Goal: Information Seeking & Learning: Learn about a topic

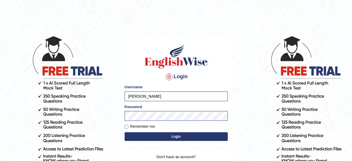
click at [158, 134] on button "Login" at bounding box center [176, 136] width 103 height 9
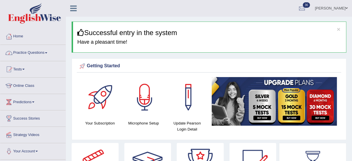
click at [46, 50] on link "Practice Questions" at bounding box center [32, 52] width 65 height 14
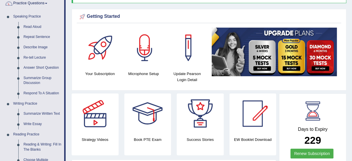
scroll to position [57, 0]
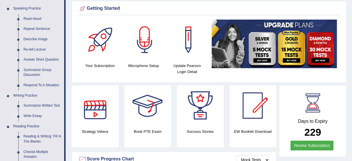
click at [27, 114] on link "Write Essay" at bounding box center [42, 116] width 43 height 10
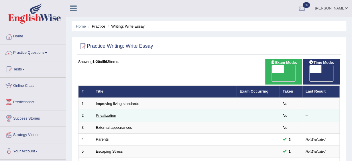
click at [107, 113] on link "Privatization" at bounding box center [106, 115] width 20 height 4
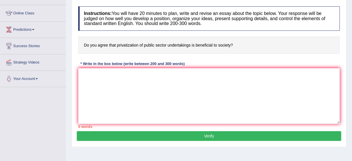
scroll to position [80, 0]
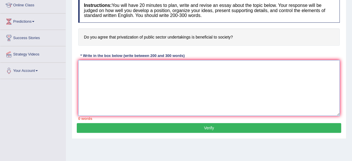
click at [82, 62] on textarea at bounding box center [209, 88] width 262 height 56
click at [80, 64] on textarea at bounding box center [209, 88] width 262 height 56
click at [95, 65] on textarea "The inceasing influence of privatization" at bounding box center [209, 88] width 262 height 56
click at [157, 67] on textarea "The increasing influence of privatization" at bounding box center [209, 88] width 262 height 56
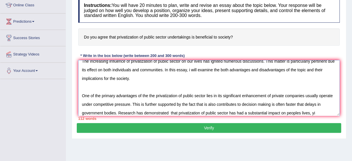
scroll to position [14, 0]
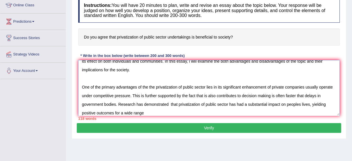
click at [130, 112] on textarea "The increasing influence of privatization of public sector on our lives has ign…" at bounding box center [209, 88] width 262 height 56
click at [133, 113] on textarea "The increasing influence of privatization of public sector on our lives has ign…" at bounding box center [209, 88] width 262 height 56
click at [163, 112] on textarea "The increasing influence of privatization of public sector on our lives has ign…" at bounding box center [209, 88] width 262 height 56
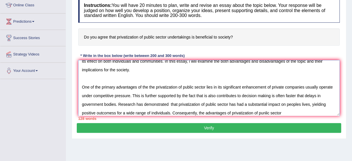
click at [281, 112] on textarea "The increasing influence of privatization of public sector on our lives has ign…" at bounding box center [209, 88] width 262 height 56
click at [300, 111] on textarea "The increasing influence of privatization of public sector on our lives has ign…" at bounding box center [209, 88] width 262 height 56
click at [281, 112] on textarea "The increasing influence of privatization of public sector on our lives has ign…" at bounding box center [209, 88] width 262 height 56
click at [300, 111] on textarea "The increasing influence of privatization of public sector on our lives has ign…" at bounding box center [209, 88] width 262 height 56
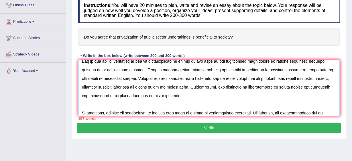
scroll to position [48, 0]
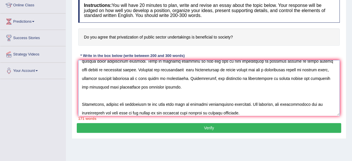
click at [320, 103] on textarea at bounding box center [209, 88] width 262 height 56
click at [314, 104] on textarea at bounding box center [209, 88] width 262 height 56
click at [108, 112] on textarea at bounding box center [209, 88] width 262 height 56
click at [85, 112] on textarea at bounding box center [209, 88] width 262 height 56
click at [298, 114] on textarea at bounding box center [209, 88] width 262 height 56
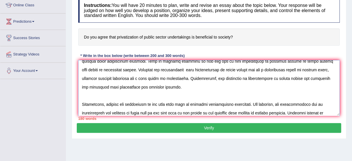
scroll to position [57, 0]
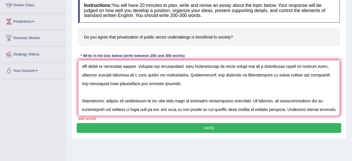
click at [322, 104] on textarea at bounding box center [209, 88] width 262 height 56
click at [98, 113] on textarea at bounding box center [209, 88] width 262 height 56
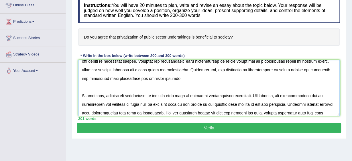
scroll to position [65, 0]
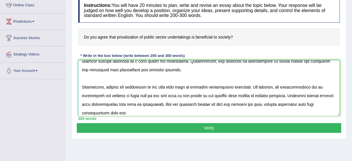
click at [115, 113] on textarea at bounding box center [209, 88] width 262 height 56
click at [120, 113] on textarea at bounding box center [209, 88] width 262 height 56
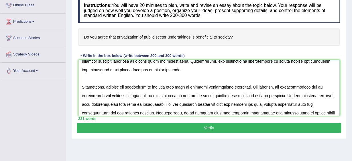
scroll to position [74, 0]
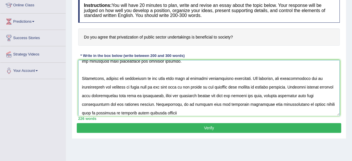
click at [145, 110] on textarea at bounding box center [209, 88] width 262 height 56
click at [164, 110] on textarea at bounding box center [209, 88] width 262 height 56
click at [146, 111] on textarea at bounding box center [209, 88] width 262 height 56
click at [162, 111] on textarea at bounding box center [209, 88] width 262 height 56
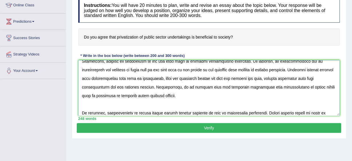
scroll to position [100, 0]
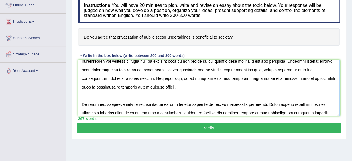
type textarea "The increasing influence of privatization of public sector on our lives has ign…"
click at [185, 124] on button "Verify" at bounding box center [209, 128] width 265 height 10
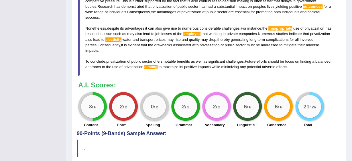
scroll to position [250, 0]
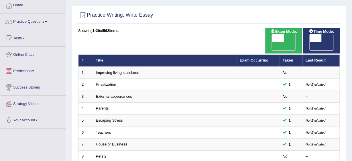
scroll to position [34, 0]
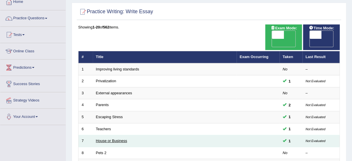
click at [106, 138] on link "House or Business" at bounding box center [111, 140] width 31 height 4
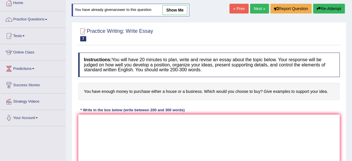
scroll to position [34, 0]
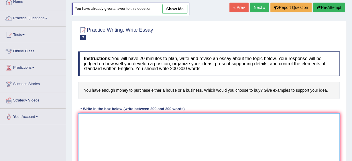
click at [80, 118] on textarea at bounding box center [209, 141] width 262 height 56
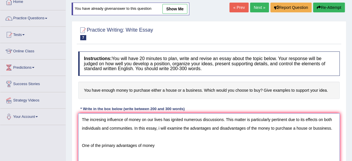
type textarea "The incresing influence of money on our lives has ignited numerous discussions.…"
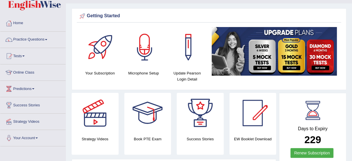
scroll to position [11, 0]
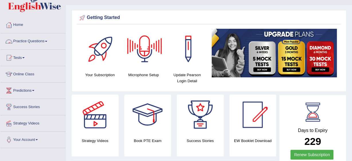
click at [47, 39] on link "Practice Questions" at bounding box center [32, 40] width 65 height 14
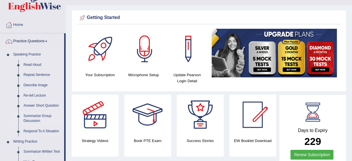
click at [38, 116] on link "Summarize Group Discussion" at bounding box center [42, 118] width 43 height 15
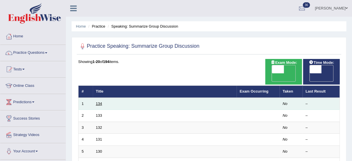
click at [99, 101] on link "134" at bounding box center [99, 103] width 6 height 4
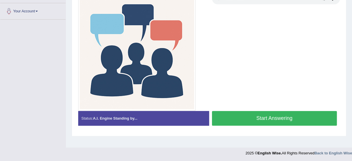
scroll to position [140, 0]
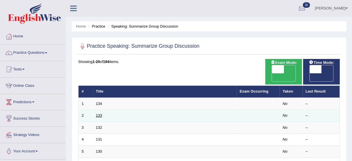
click at [100, 113] on link "133" at bounding box center [99, 115] width 6 height 4
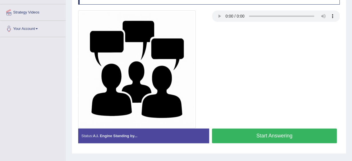
scroll to position [126, 0]
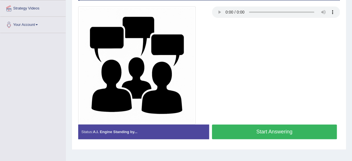
click at [293, 130] on button "Start Answering" at bounding box center [274, 131] width 125 height 15
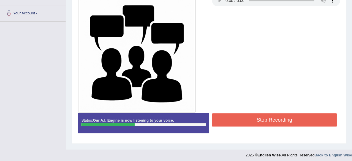
scroll to position [140, 0]
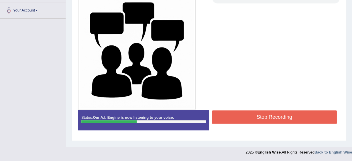
click at [285, 116] on button "Stop Recording" at bounding box center [274, 116] width 125 height 13
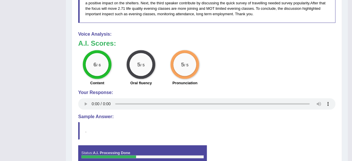
scroll to position [450, 0]
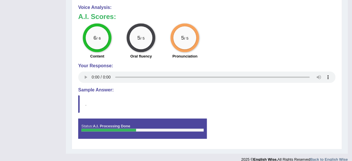
click at [335, 95] on blockquote "." at bounding box center [206, 103] width 257 height 17
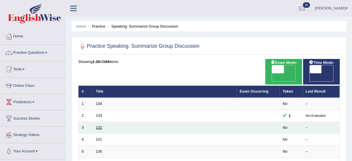
click at [98, 125] on link "132" at bounding box center [99, 127] width 6 height 4
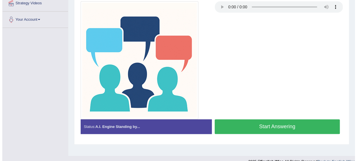
scroll to position [138, 0]
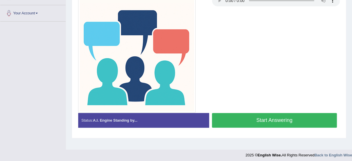
click at [296, 120] on button "Start Answering" at bounding box center [274, 120] width 125 height 15
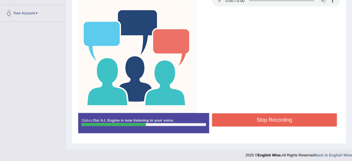
click at [296, 120] on button "Stop Recording" at bounding box center [274, 119] width 125 height 13
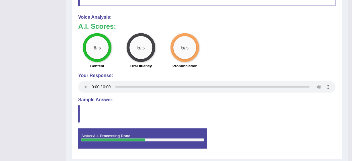
scroll to position [455, 0]
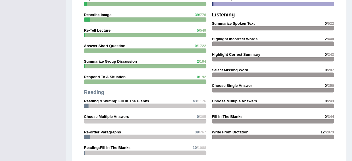
scroll to position [520, 0]
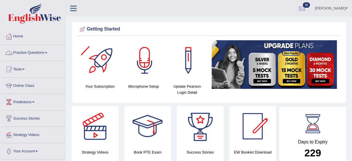
click at [48, 50] on link "Practice Questions" at bounding box center [32, 52] width 65 height 14
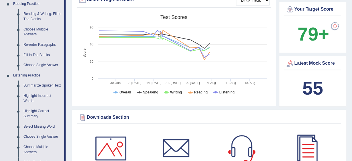
scroll to position [191, 0]
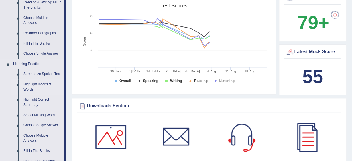
click at [33, 85] on link "Highlight Incorrect Words" at bounding box center [42, 86] width 43 height 15
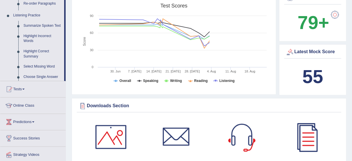
click at [33, 85] on ul "Home Practice Questions Speaking Practice Read Aloud Repeat Sentence Describe I…" at bounding box center [32, 7] width 65 height 341
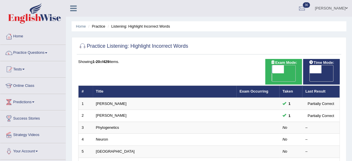
click at [117, 125] on link "Phylogenetics" at bounding box center [107, 127] width 23 height 4
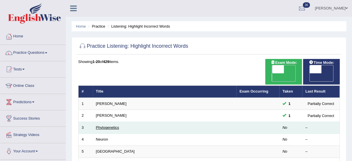
drag, startPoint x: 0, startPoint y: 0, endPoint x: 117, endPoint y: 116, distance: 164.8
click at [117, 125] on link "Phylogenetics" at bounding box center [107, 127] width 23 height 4
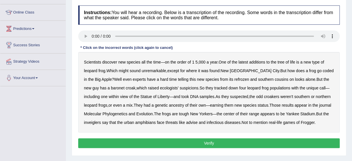
scroll to position [69, 0]
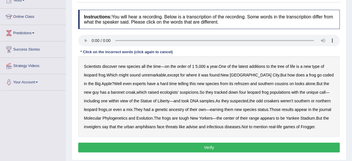
click at [323, 77] on b "coded" at bounding box center [328, 75] width 11 height 5
click at [234, 83] on b "refrozen" at bounding box center [241, 83] width 15 height 5
click at [111, 92] on b "baronet" at bounding box center [117, 92] width 13 height 5
click at [101, 124] on b "inveiglers" at bounding box center [92, 126] width 17 height 5
click at [186, 128] on b "advise" at bounding box center [191, 126] width 11 height 5
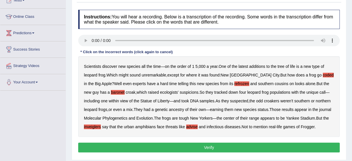
click at [267, 144] on button "Verify" at bounding box center [209, 147] width 262 height 10
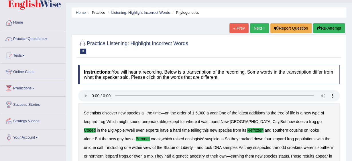
scroll to position [7, 0]
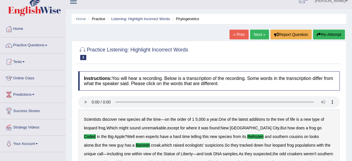
click at [261, 30] on link "Next »" at bounding box center [259, 35] width 19 height 10
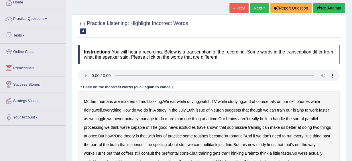
scroll to position [34, 0]
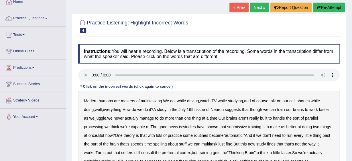
click at [284, 110] on b "train" at bounding box center [281, 109] width 8 height 5
click at [243, 127] on b "submissive" at bounding box center [237, 126] width 20 height 5
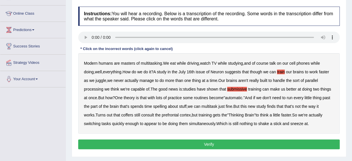
scroll to position [80, 0]
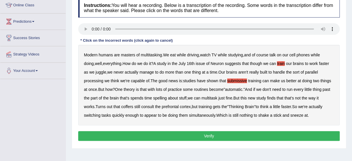
click at [130, 109] on div "Modern humans are masters of multitasking . We eat while driving , watch TV whi…" at bounding box center [209, 85] width 262 height 80
click at [128, 106] on b "coffers" at bounding box center [127, 106] width 12 height 5
click at [285, 132] on button "Verify" at bounding box center [209, 136] width 262 height 10
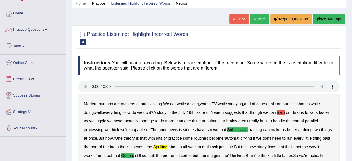
scroll to position [23, 0]
click at [265, 15] on link "Next »" at bounding box center [259, 19] width 19 height 10
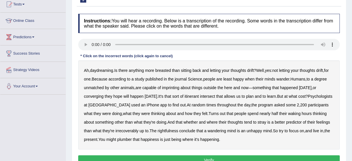
scroll to position [76, 0]
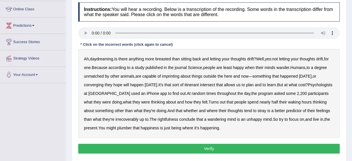
click at [179, 75] on b "imprinting" at bounding box center [170, 76] width 17 height 5
click at [130, 118] on b "irrecoverably" at bounding box center [127, 119] width 23 height 5
click at [129, 127] on b "plumber" at bounding box center [124, 127] width 15 height 5
click at [201, 145] on button "Verify" at bounding box center [209, 148] width 262 height 10
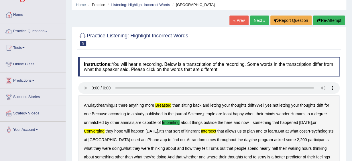
scroll to position [19, 0]
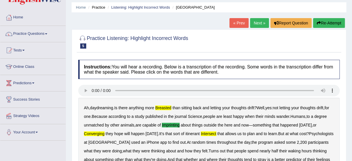
click at [263, 19] on link "Next »" at bounding box center [259, 23] width 19 height 10
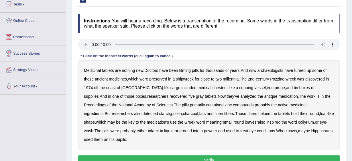
scroll to position [69, 0]
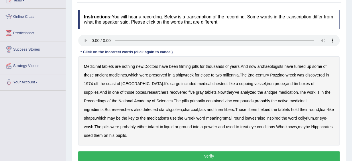
click at [186, 67] on b "filming" at bounding box center [184, 66] width 11 height 5
click at [213, 83] on b "chestnut" at bounding box center [220, 83] width 15 height 5
click at [148, 126] on b "infarct" at bounding box center [153, 126] width 11 height 5
click at [280, 151] on button "Verify" at bounding box center [209, 156] width 262 height 10
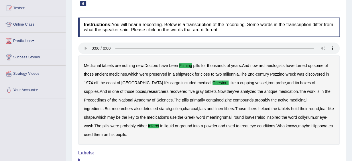
scroll to position [27, 0]
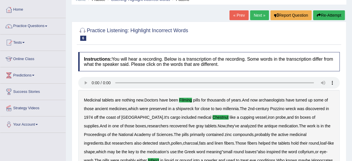
click at [255, 17] on link "Next »" at bounding box center [259, 15] width 19 height 10
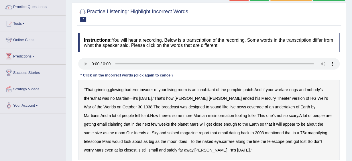
scroll to position [57, 0]
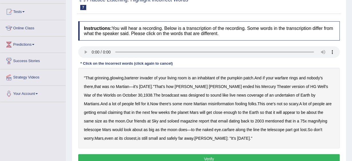
click at [133, 77] on b "barterer" at bounding box center [132, 77] width 14 height 5
click at [261, 85] on b "Mercury" at bounding box center [268, 86] width 15 height 5
click at [275, 93] on b "undertaken" at bounding box center [285, 95] width 20 height 5
click at [167, 120] on b "soloed" at bounding box center [173, 120] width 12 height 5
click at [222, 130] on b "carfare" at bounding box center [228, 129] width 13 height 5
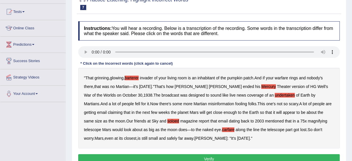
click at [191, 155] on button "Verify" at bounding box center [209, 159] width 262 height 10
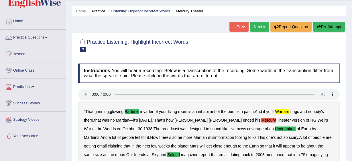
scroll to position [0, 0]
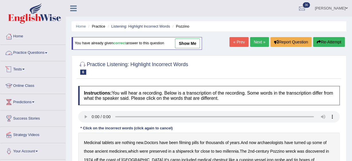
click at [48, 48] on link "Practice Questions" at bounding box center [32, 52] width 65 height 14
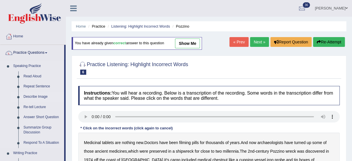
click at [23, 94] on link "Describe Image" at bounding box center [42, 96] width 43 height 10
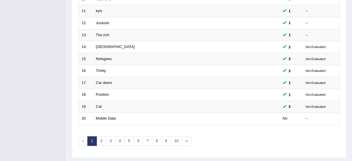
scroll to position [216, 0]
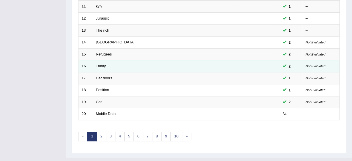
click at [108, 60] on td "Trinity" at bounding box center [165, 66] width 144 height 12
click at [103, 64] on link "Trinity" at bounding box center [101, 66] width 10 height 4
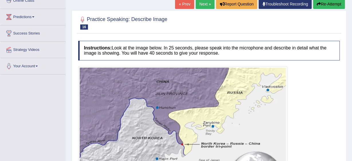
scroll to position [80, 0]
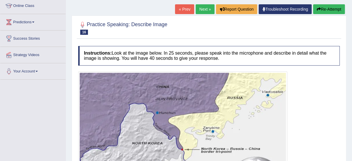
click at [204, 9] on link "Next »" at bounding box center [205, 9] width 19 height 10
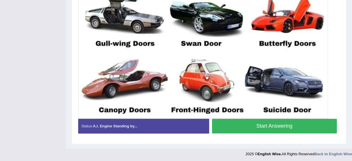
scroll to position [253, 0]
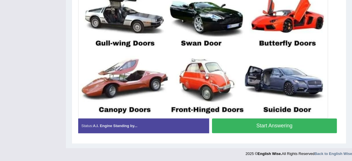
click at [306, 121] on button "Start Answering" at bounding box center [274, 125] width 125 height 15
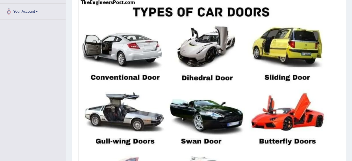
scroll to position [134, 0]
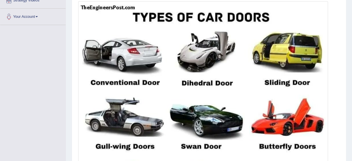
click at [352, 157] on div "Home Practice Speaking: Describe Image Car doors * Remember to use the device C…" at bounding box center [209, 61] width 286 height 390
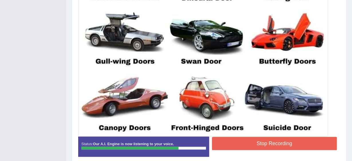
scroll to position [226, 0]
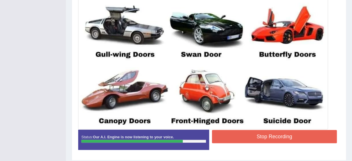
click at [295, 137] on button "Stop Recording" at bounding box center [274, 136] width 125 height 13
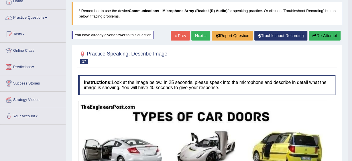
scroll to position [31, 0]
